Goal: Task Accomplishment & Management: Complete application form

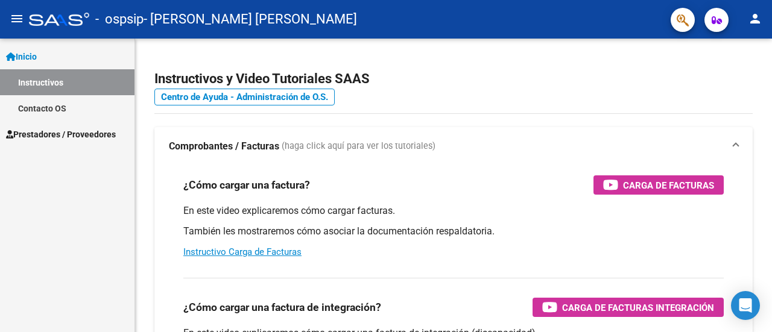
scroll to position [81, 0]
click at [68, 130] on span "Prestadores / Proveedores" at bounding box center [61, 134] width 110 height 13
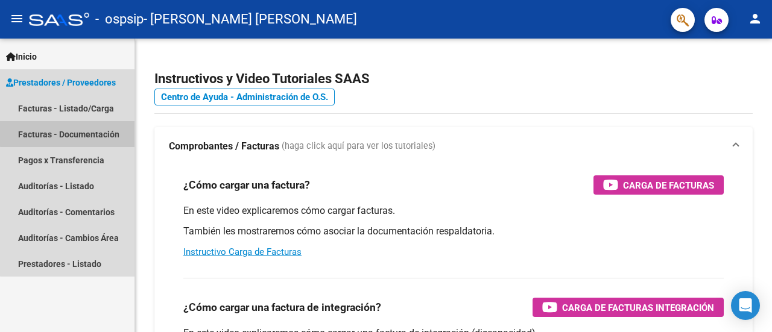
click at [75, 133] on link "Facturas - Documentación" at bounding box center [67, 134] width 134 height 26
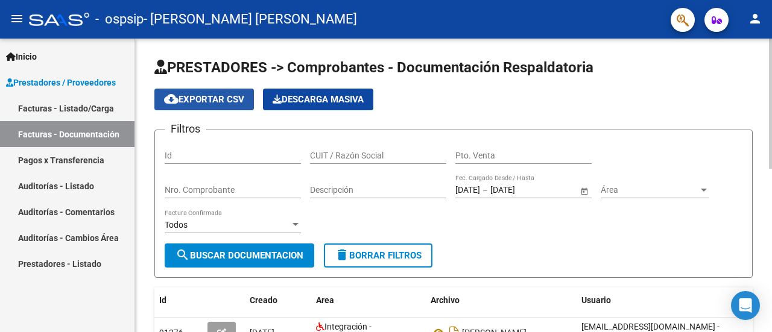
click at [220, 96] on span "cloud_download Exportar CSV" at bounding box center [204, 99] width 80 height 11
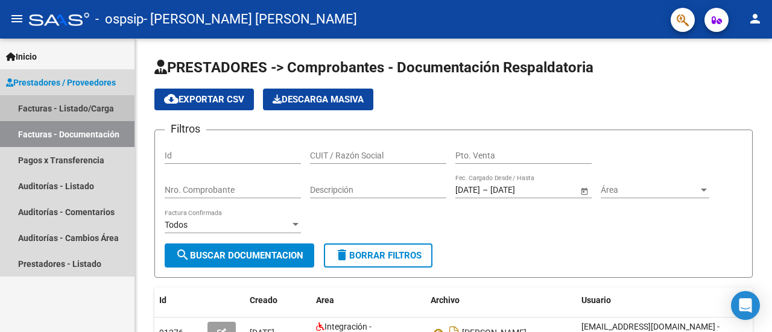
click at [92, 107] on link "Facturas - Listado/Carga" at bounding box center [67, 108] width 134 height 26
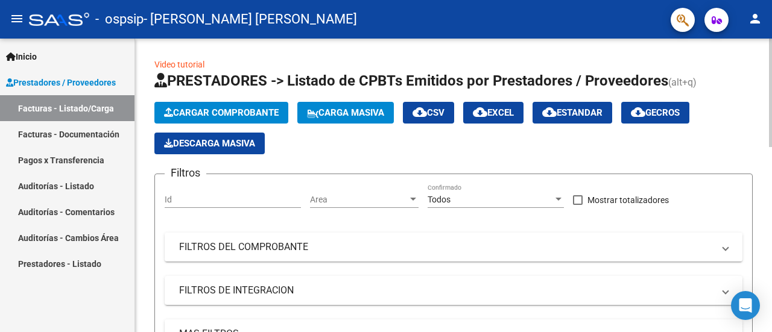
click at [215, 112] on span "Cargar Comprobante" at bounding box center [221, 112] width 115 height 11
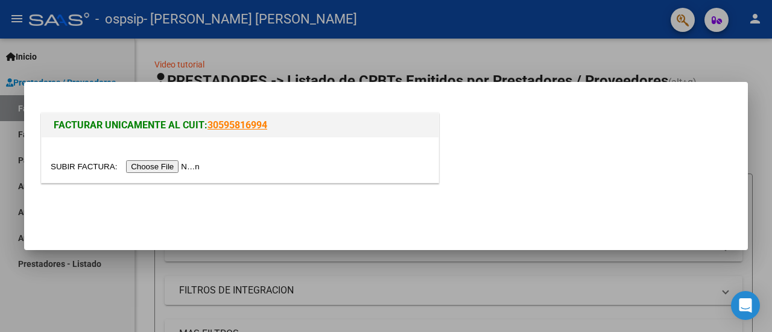
click at [160, 166] on input "file" at bounding box center [127, 166] width 153 height 13
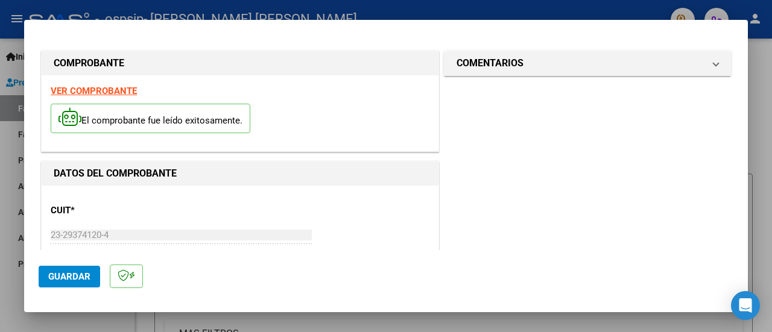
click at [423, 65] on div "COMPROBANTE" at bounding box center [240, 63] width 397 height 24
click at [758, 134] on div at bounding box center [386, 166] width 772 height 332
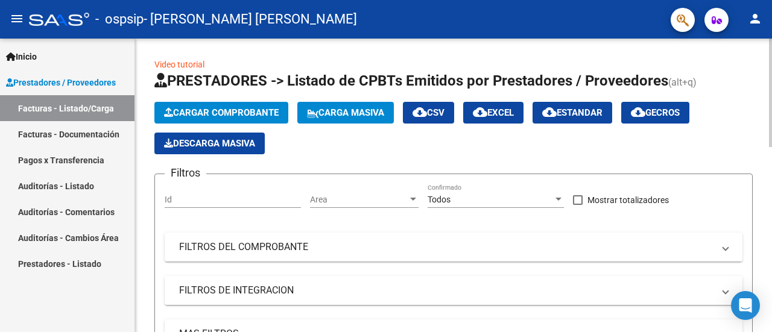
click at [225, 113] on span "Cargar Comprobante" at bounding box center [221, 112] width 115 height 11
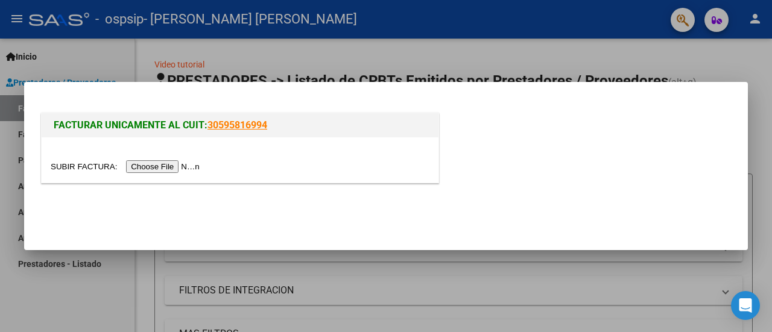
click at [193, 170] on input "file" at bounding box center [127, 166] width 153 height 13
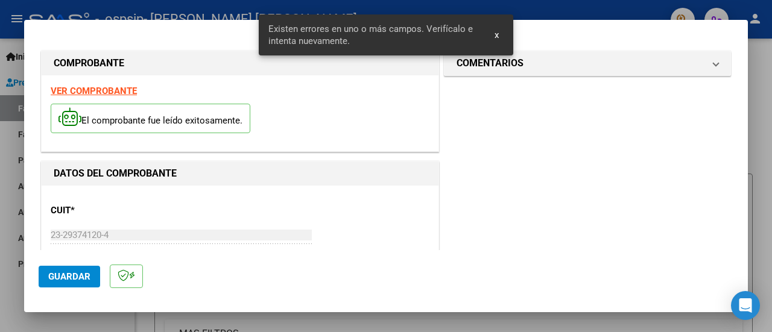
scroll to position [323, 0]
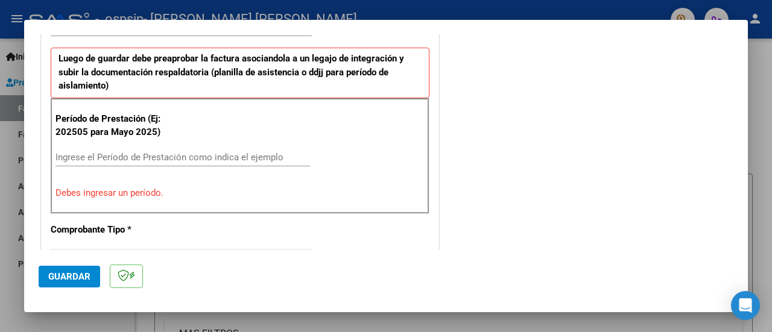
click at [75, 156] on input "Ingrese el Período de Prestación como indica el ejemplo" at bounding box center [182, 157] width 254 height 11
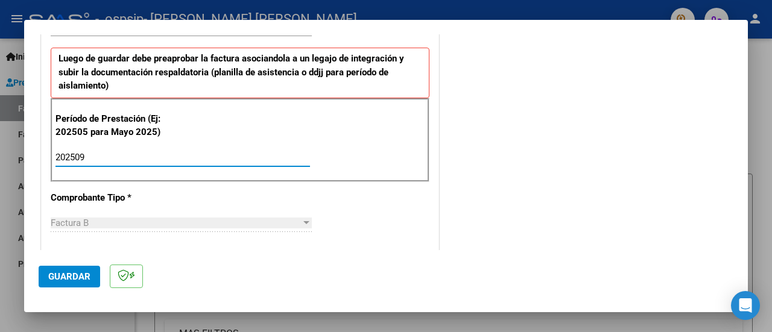
type input "202509"
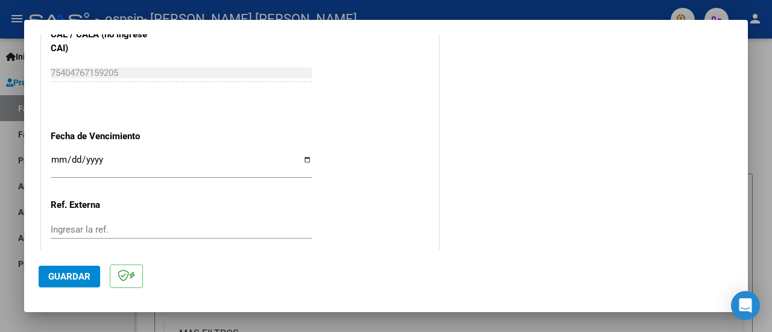
scroll to position [805, 0]
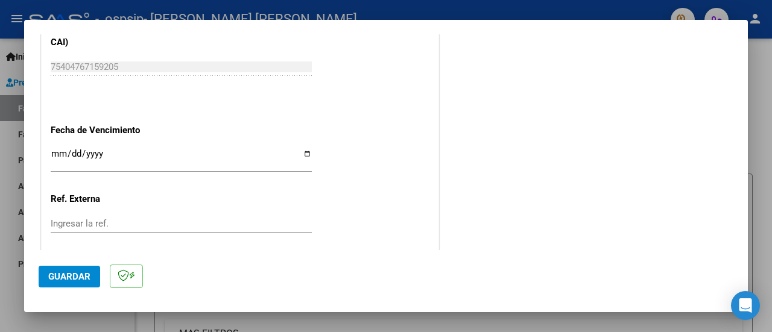
click at [60, 151] on input "Ingresar la fecha" at bounding box center [181, 158] width 261 height 19
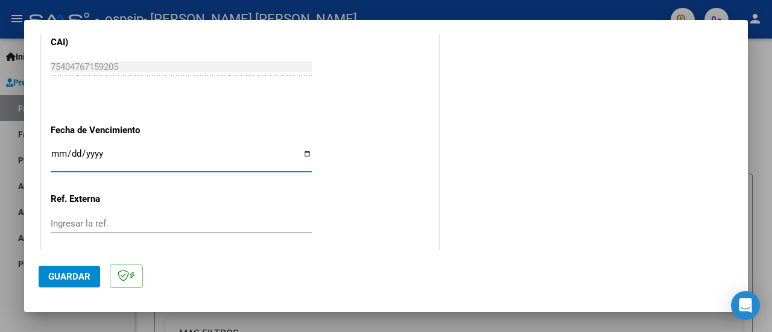
type input "0001-01-11"
click at [75, 149] on input "Ingresar la fecha" at bounding box center [181, 158] width 261 height 19
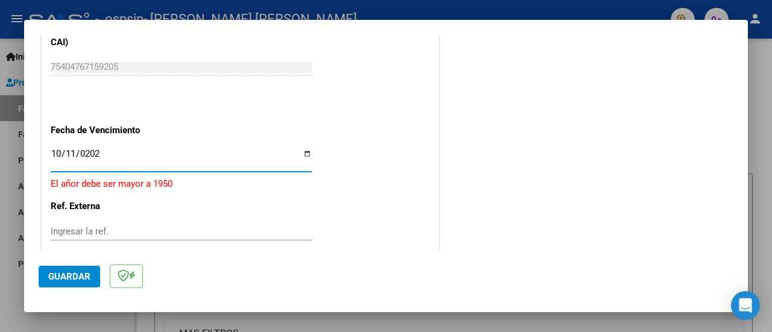
type input "[DATE]"
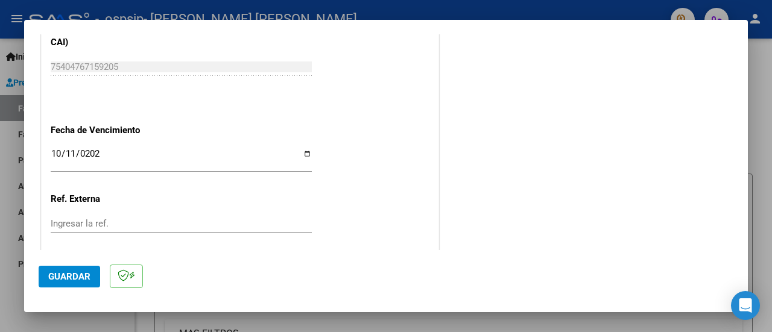
scroll to position [869, 0]
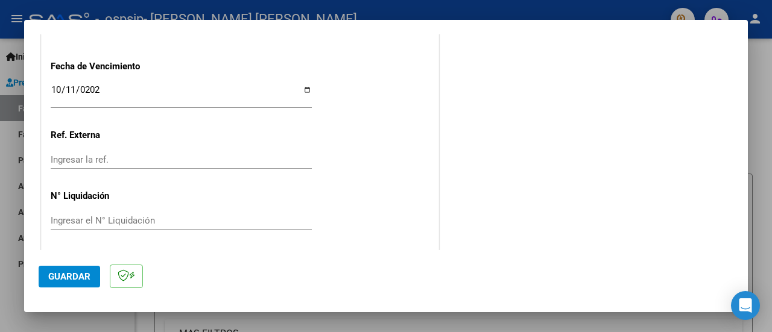
click at [57, 278] on span "Guardar" at bounding box center [69, 276] width 42 height 11
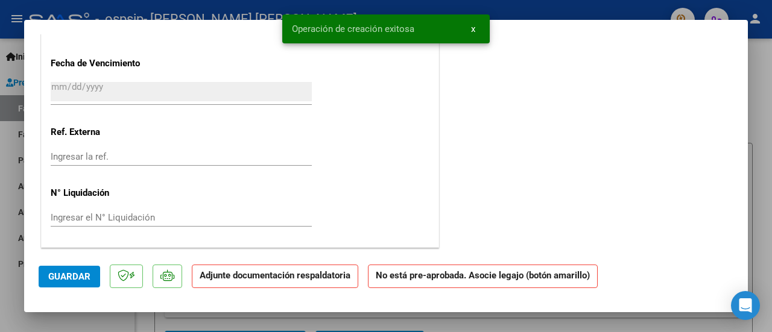
scroll to position [0, 0]
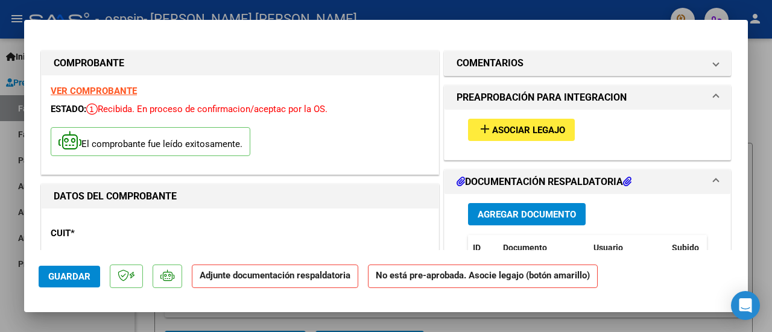
click at [520, 127] on span "Asociar Legajo" at bounding box center [528, 130] width 73 height 11
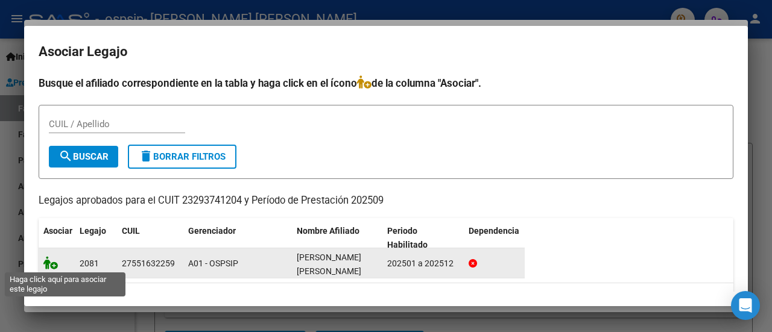
click at [56, 265] on icon at bounding box center [50, 262] width 14 height 13
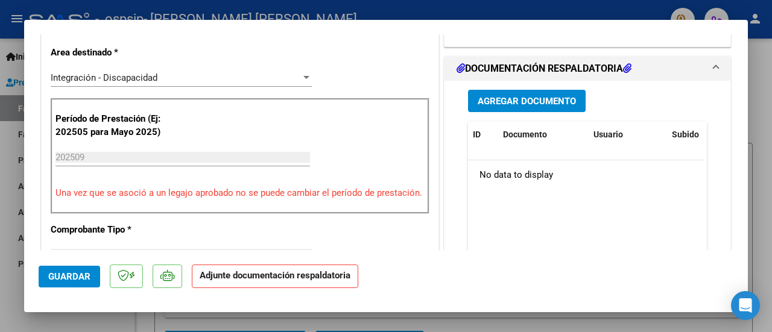
scroll to position [314, 0]
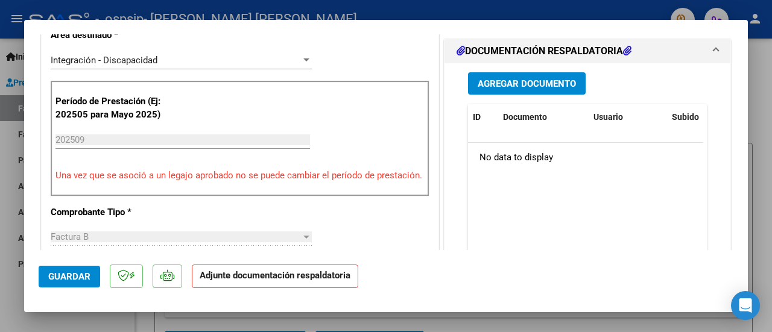
click at [517, 78] on span "Agregar Documento" at bounding box center [526, 83] width 98 height 11
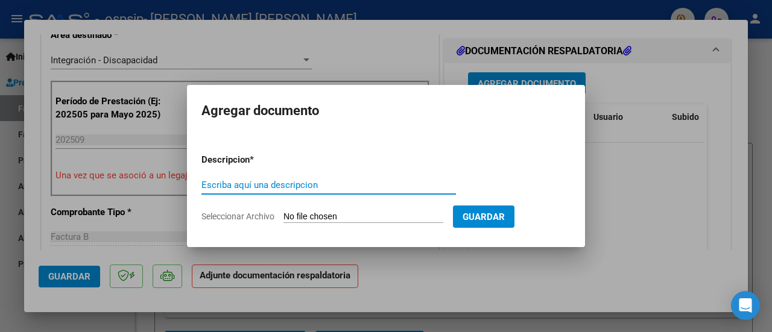
click at [212, 187] on input "Escriba aquí una descripcion" at bounding box center [328, 185] width 254 height 11
type input "Planilla Asistencia Sept [PERSON_NAME]"
click at [245, 214] on span "Seleccionar Archivo" at bounding box center [237, 217] width 73 height 10
click at [283, 214] on input "Seleccionar Archivo" at bounding box center [363, 217] width 160 height 11
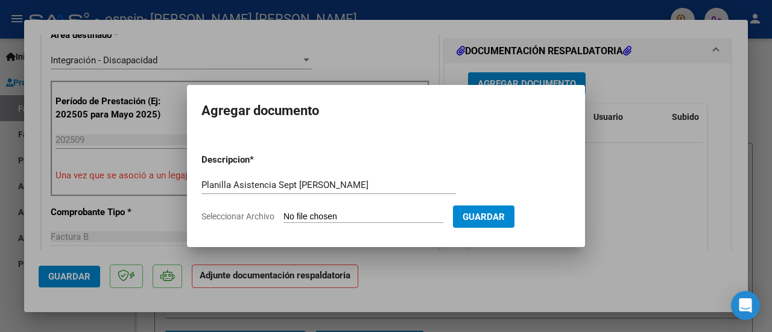
type input "C:\fakepath\Planilla de Asist [PERSON_NAME] Sept.pdf"
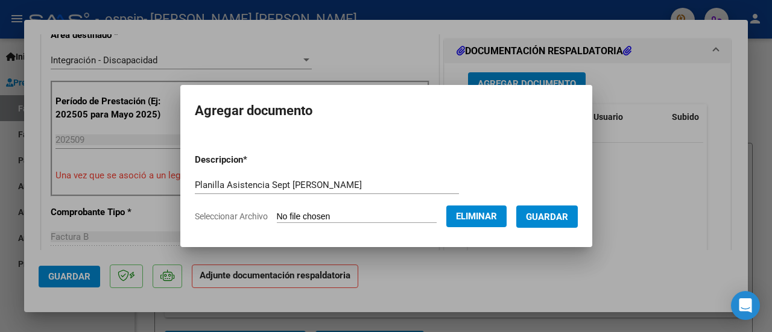
click at [563, 215] on span "Guardar" at bounding box center [547, 217] width 42 height 11
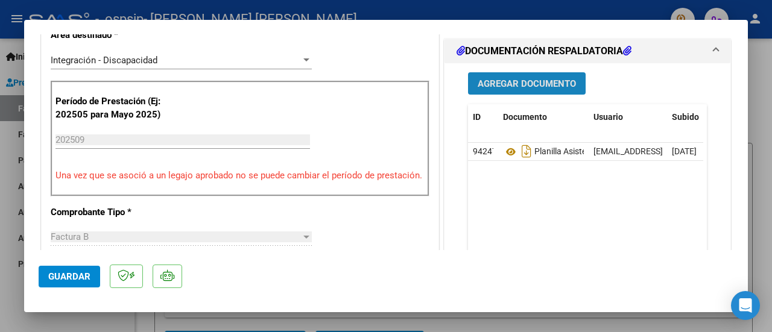
click at [503, 78] on span "Agregar Documento" at bounding box center [526, 83] width 98 height 11
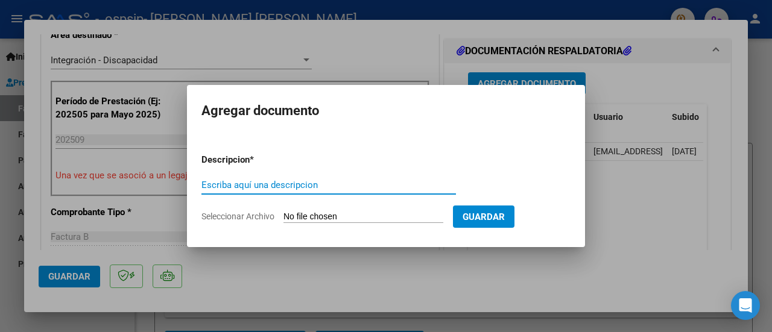
click at [230, 188] on input "Escriba aquí una descripcion" at bounding box center [328, 185] width 254 height 11
type input "Cae Sept [PERSON_NAME]"
click at [260, 214] on span "Seleccionar Archivo" at bounding box center [237, 217] width 73 height 10
click at [283, 214] on input "Seleccionar Archivo" at bounding box center [363, 217] width 160 height 11
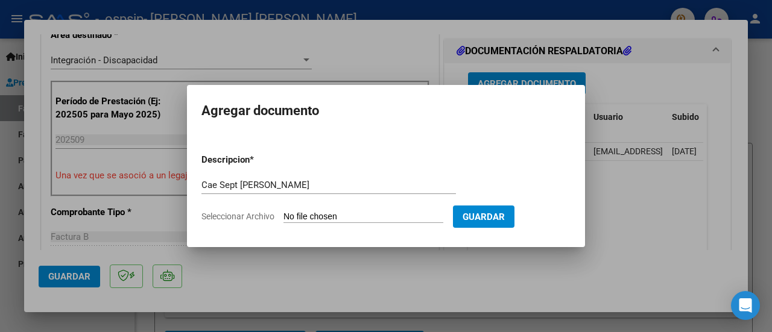
type input "C:\fakepath\cae [PERSON_NAME].pdf"
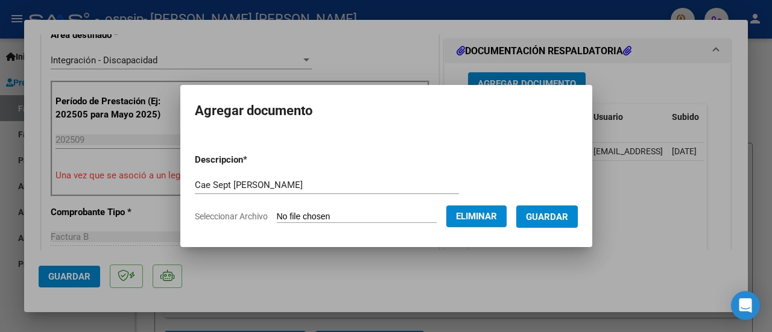
click at [557, 213] on span "Guardar" at bounding box center [547, 217] width 42 height 11
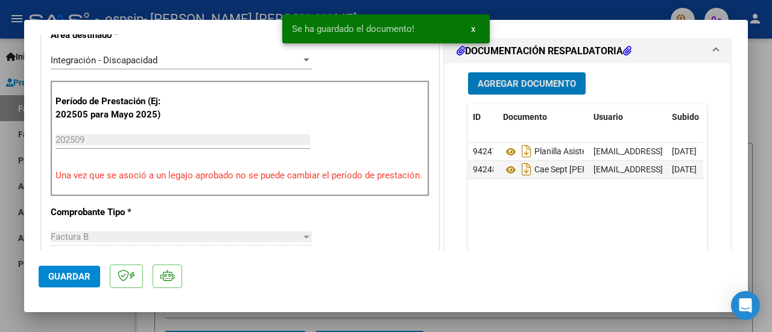
click at [518, 78] on span "Agregar Documento" at bounding box center [526, 83] width 98 height 11
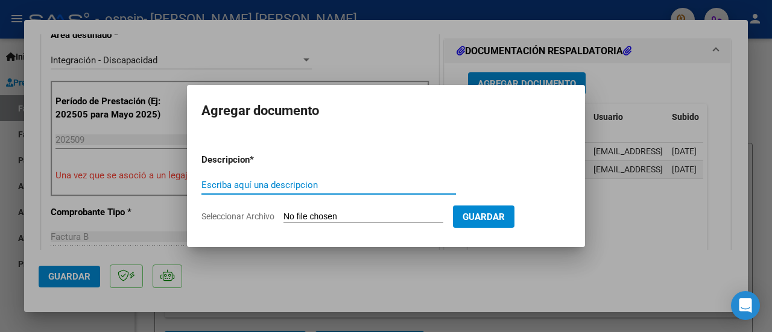
click at [212, 186] on input "Escriba aquí una descripcion" at bounding box center [328, 185] width 254 height 11
type input "autorizacion"
click at [269, 219] on span "Seleccionar Archivo" at bounding box center [237, 217] width 73 height 10
click at [283, 219] on input "Seleccionar Archivo" at bounding box center [363, 217] width 160 height 11
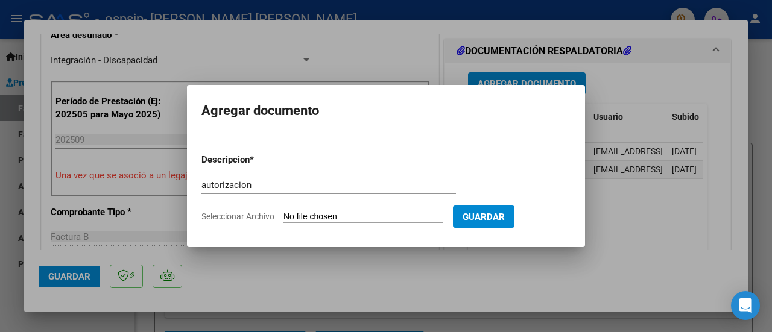
type input "C:\fakepath\Aut [PERSON_NAME] 2025.pdf"
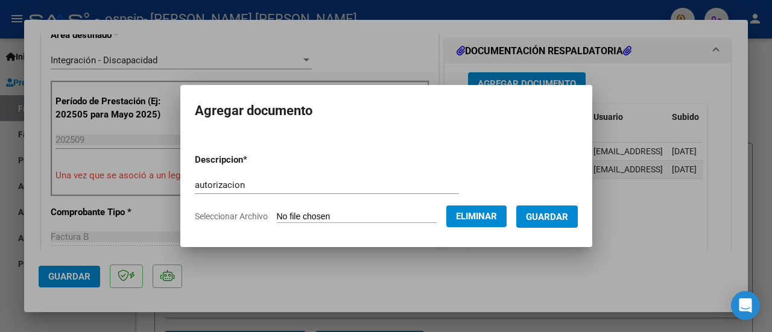
click at [558, 212] on span "Guardar" at bounding box center [547, 217] width 42 height 11
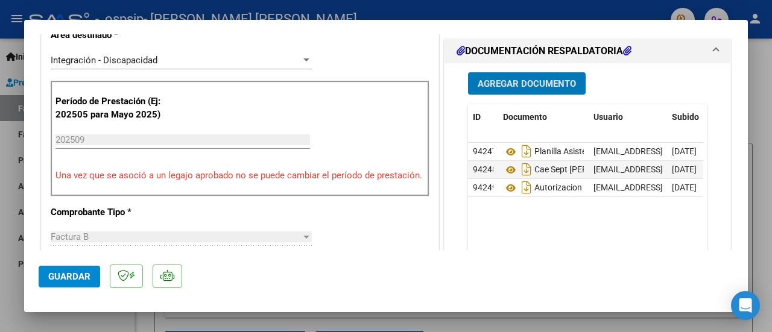
click at [523, 83] on span "Agregar Documento" at bounding box center [526, 83] width 98 height 11
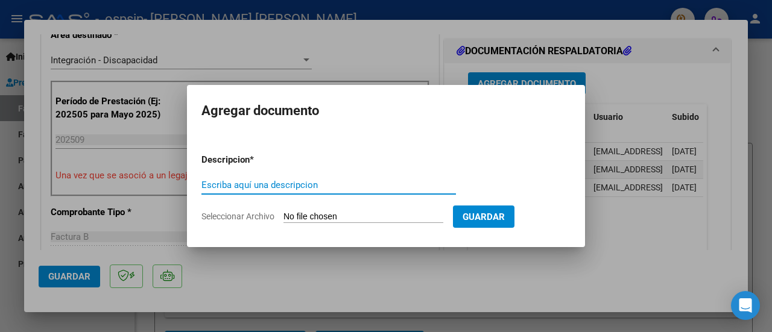
click at [210, 182] on input "Escriba aquí una descripcion" at bounding box center [328, 185] width 254 height 11
click at [210, 185] on input "Escriba aquí una descripcion" at bounding box center [328, 185] width 254 height 11
type input "recibo [PERSON_NAME]"
click at [262, 216] on span "Seleccionar Archivo" at bounding box center [237, 217] width 73 height 10
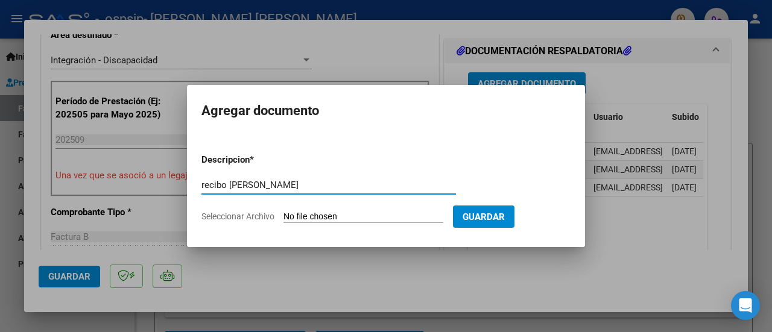
click at [283, 216] on input "Seleccionar Archivo" at bounding box center [363, 217] width 160 height 11
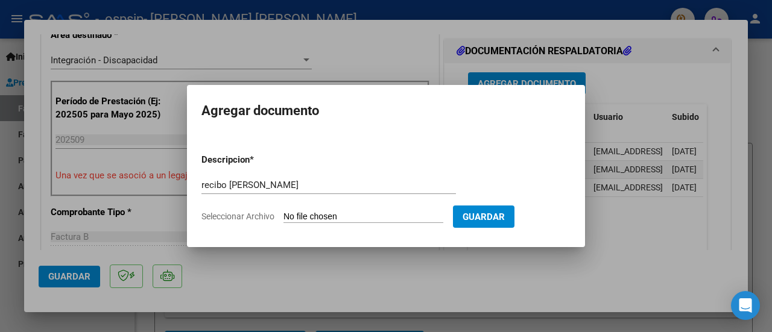
type input "C:\fakepath\Recibo [PERSON_NAME] Sept.pdf"
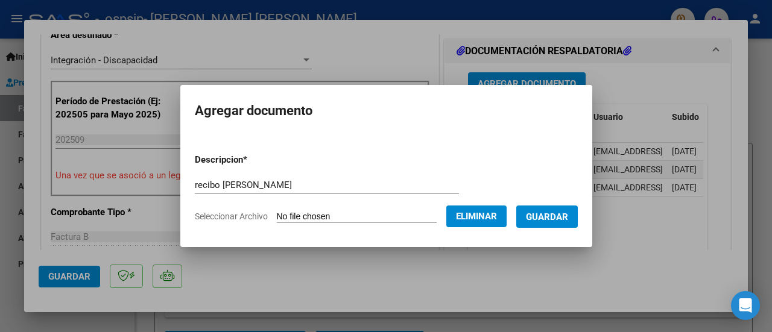
click at [564, 213] on span "Guardar" at bounding box center [547, 217] width 42 height 11
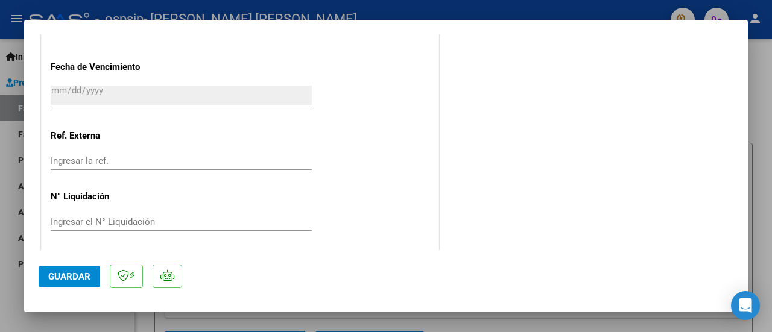
scroll to position [874, 0]
click at [70, 277] on span "Guardar" at bounding box center [69, 276] width 42 height 11
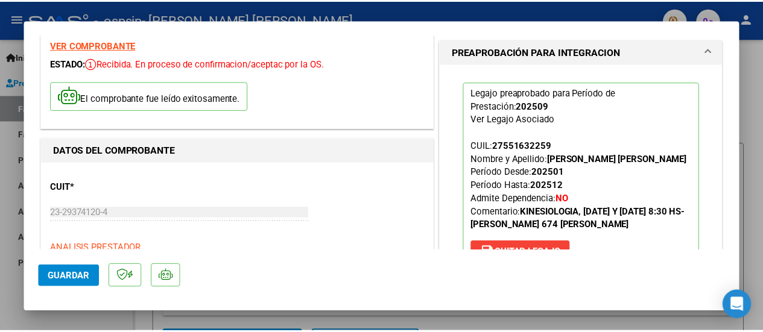
scroll to position [0, 0]
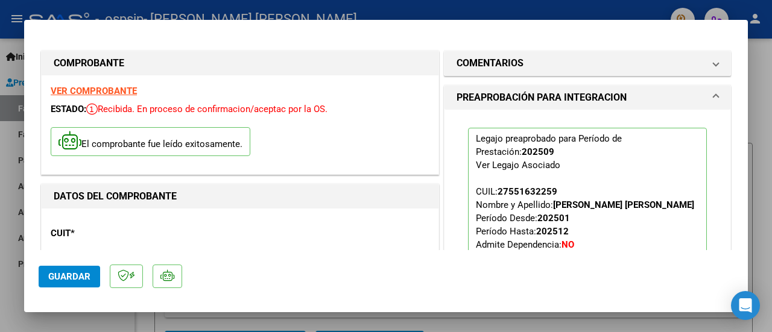
click at [759, 55] on div at bounding box center [386, 166] width 772 height 332
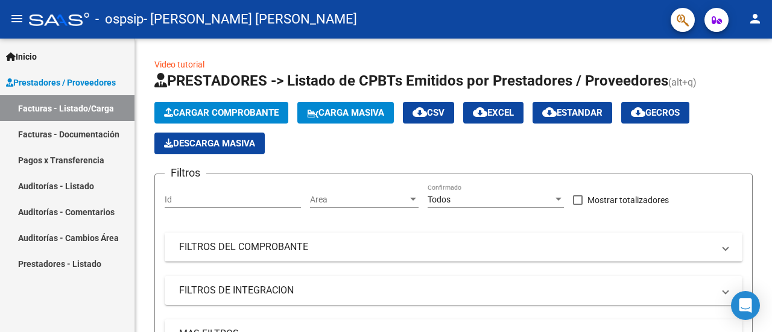
click at [755, 19] on mat-icon "person" at bounding box center [755, 18] width 14 height 14
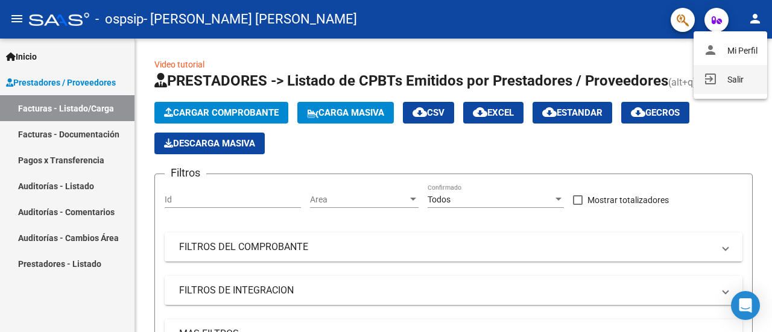
click at [733, 78] on button "exit_to_app Salir" at bounding box center [730, 79] width 74 height 29
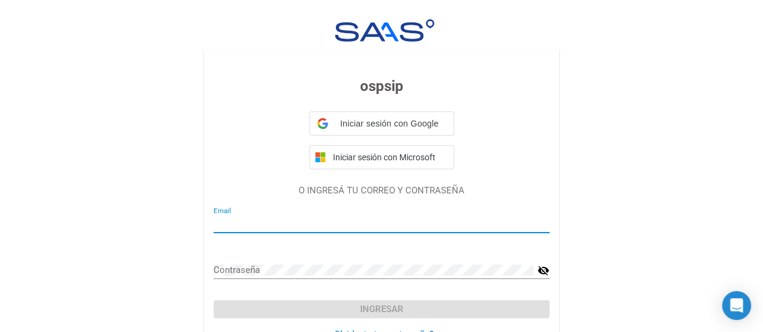
type input "[EMAIL_ADDRESS][DOMAIN_NAME]"
